Goal: Navigation & Orientation: Find specific page/section

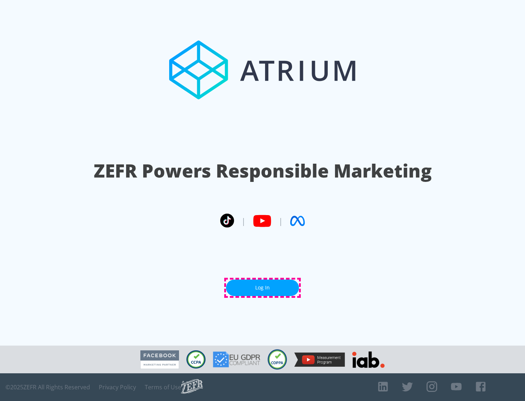
click at [263, 288] on link "Log In" at bounding box center [262, 288] width 73 height 16
